Goal: Task Accomplishment & Management: Manage account settings

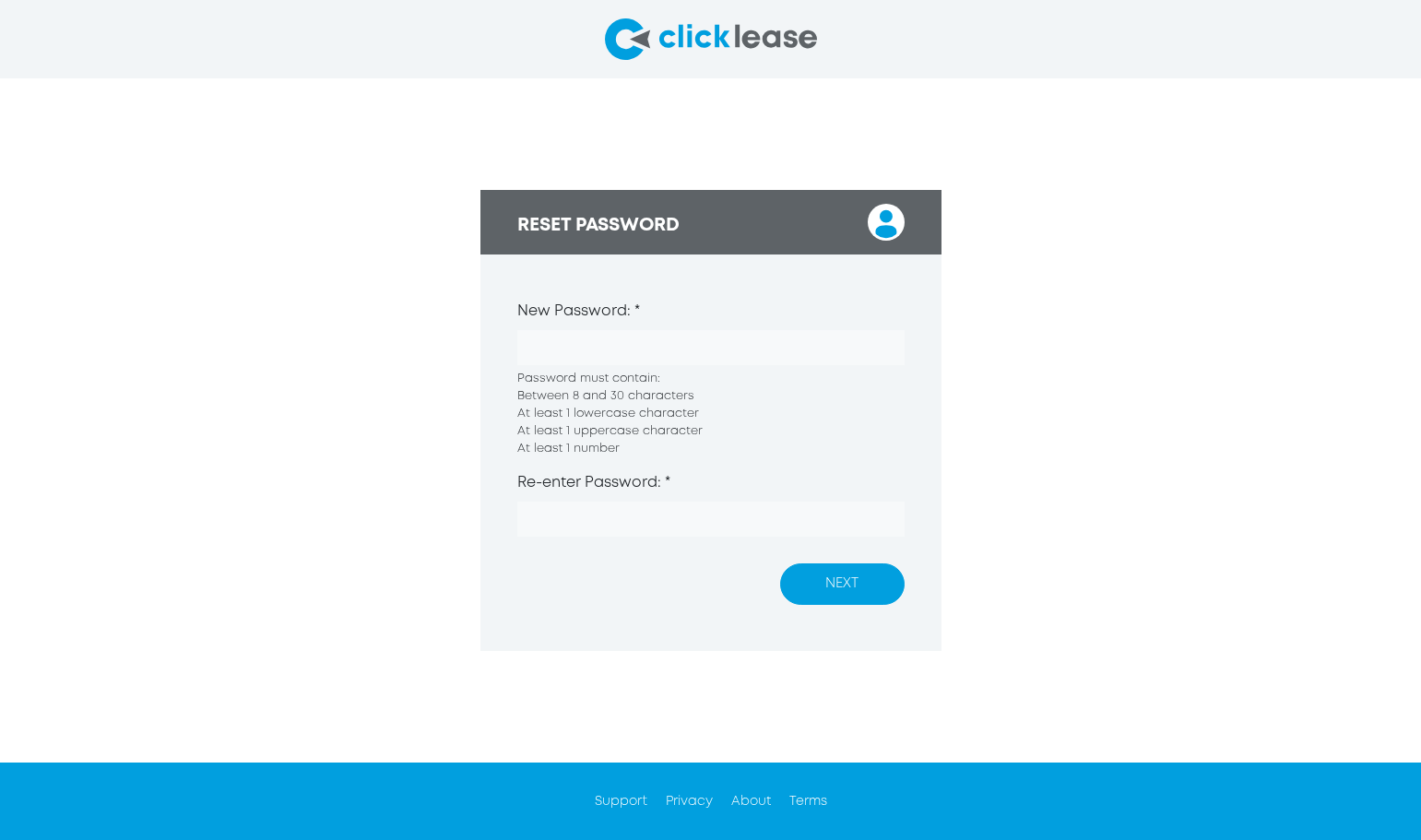
click at [584, 614] on div "RESET PASSWORD New Password: * Password must contain: Between 8 and 30 characte…" at bounding box center [711, 420] width 461 height 461
click at [508, 345] on form "New Password: * Password must contain: Between 8 and 30 characters At least 1 l…" at bounding box center [711, 426] width 461 height 344
click at [832, 583] on button "NEXT" at bounding box center [842, 583] width 124 height 42
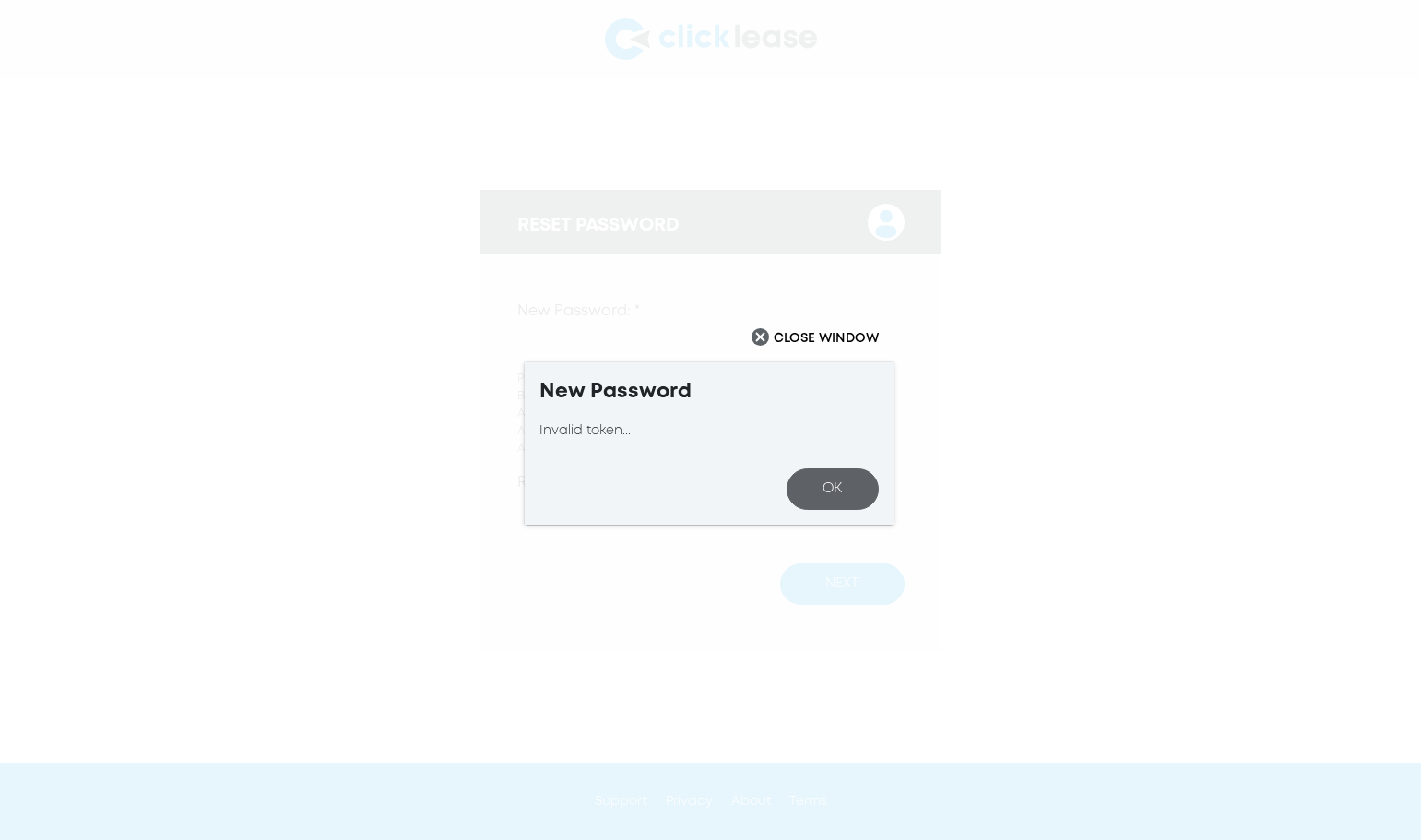
click at [835, 495] on button "OK" at bounding box center [833, 489] width 93 height 42
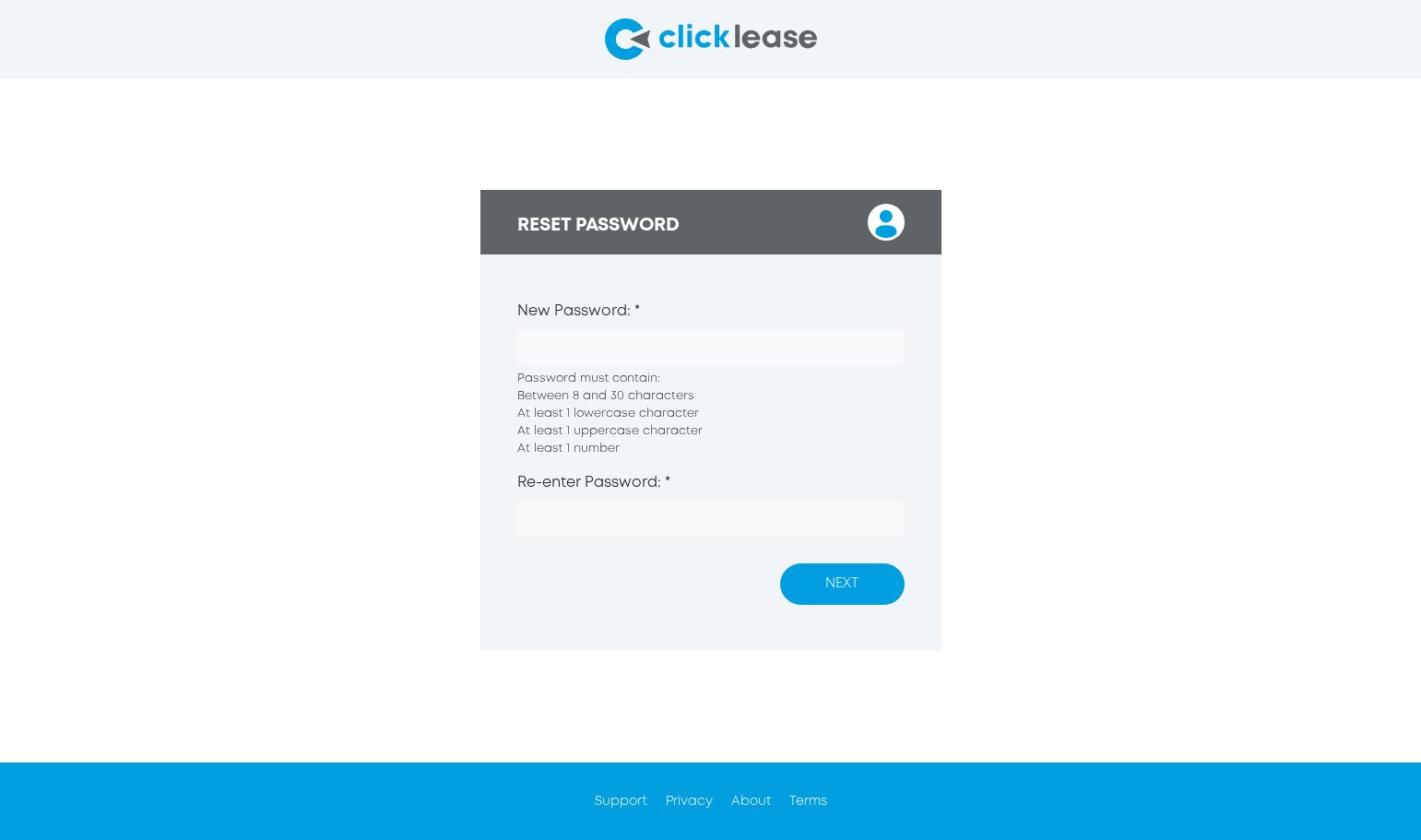
click at [395, 500] on div "RESET PASSWORD New Password: * Password must contain: Between 8 and 30 characte…" at bounding box center [710, 420] width 1421 height 683
click at [285, 311] on div "RESET PASSWORD New Password: * Password must contain: Between 8 and 30 characte…" at bounding box center [710, 420] width 1421 height 683
click at [873, 572] on button "NEXT" at bounding box center [842, 583] width 124 height 42
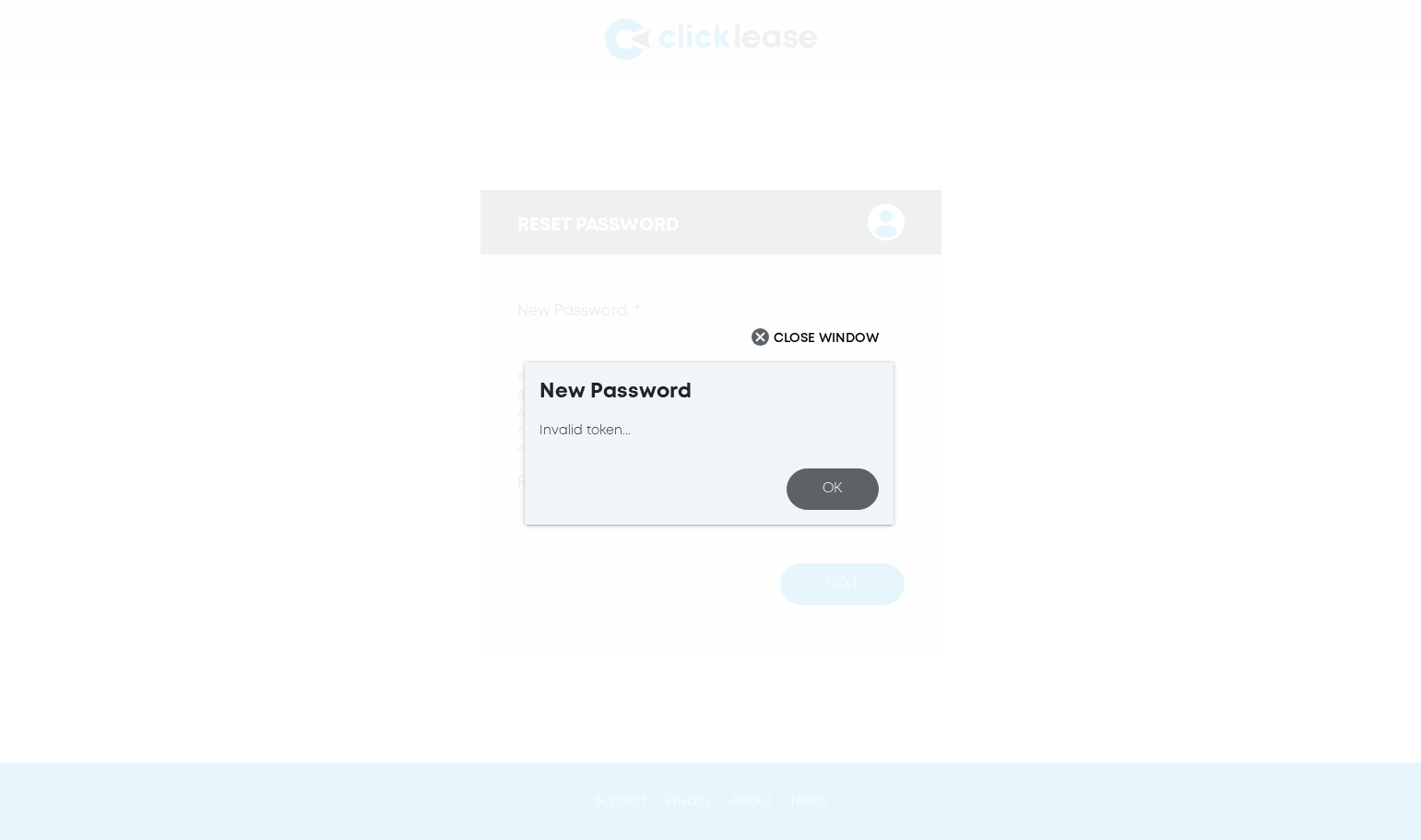
click at [846, 496] on button "OK" at bounding box center [833, 489] width 93 height 42
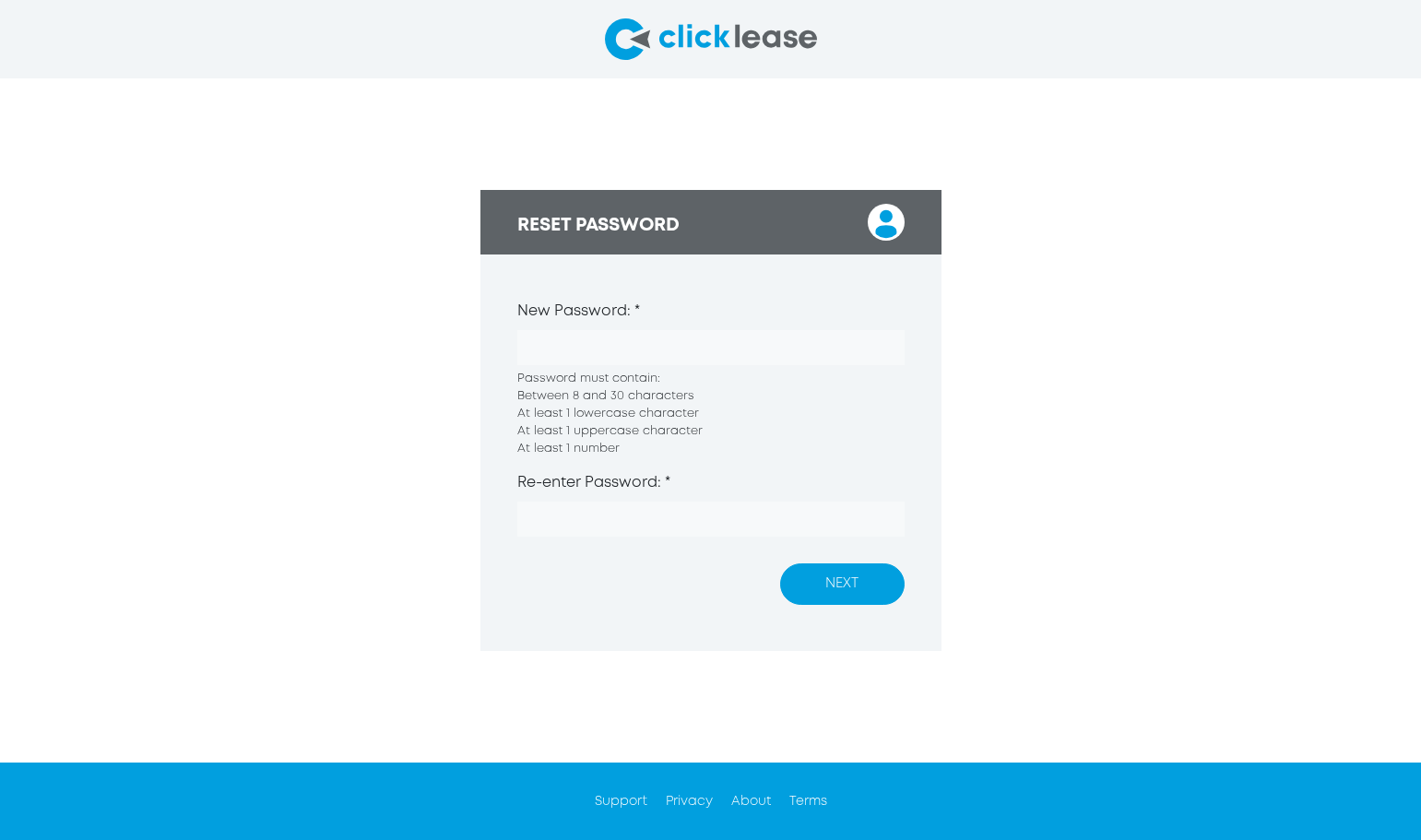
click at [379, 506] on div "RESET PASSWORD New Password: * Password must contain: Between 8 and 30 characte…" at bounding box center [710, 420] width 1421 height 683
